Goal: Transaction & Acquisition: Purchase product/service

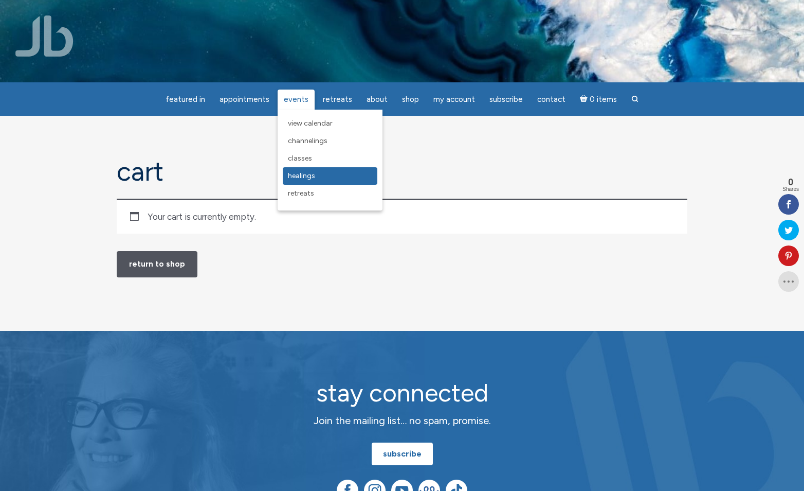
click at [313, 171] on span "Healings" at bounding box center [301, 175] width 27 height 9
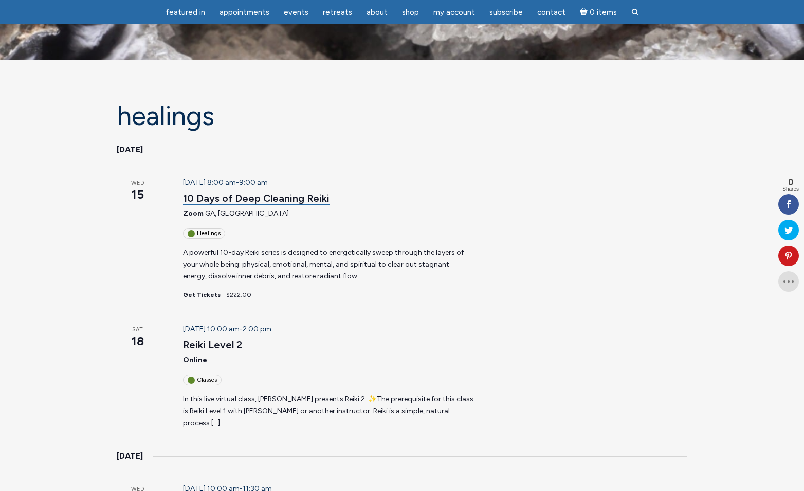
scroll to position [21, 0]
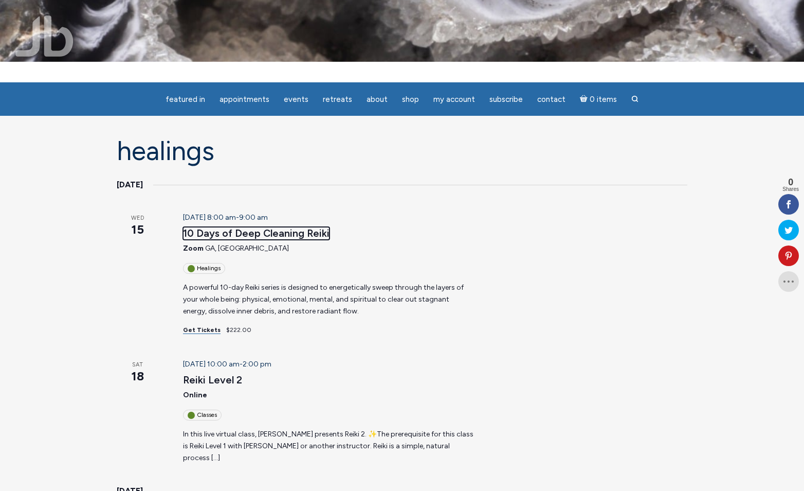
click at [282, 230] on link "10 Days of Deep Cleaning Reiki" at bounding box center [256, 233] width 147 height 13
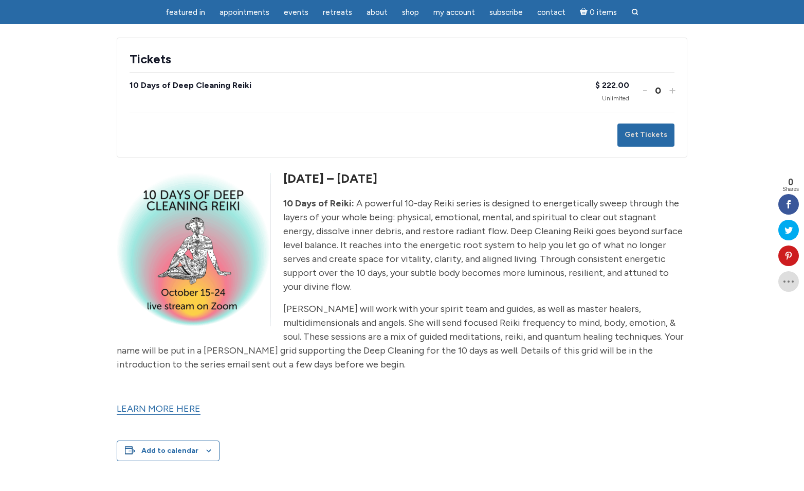
scroll to position [183, 0]
